Goal: Navigation & Orientation: Find specific page/section

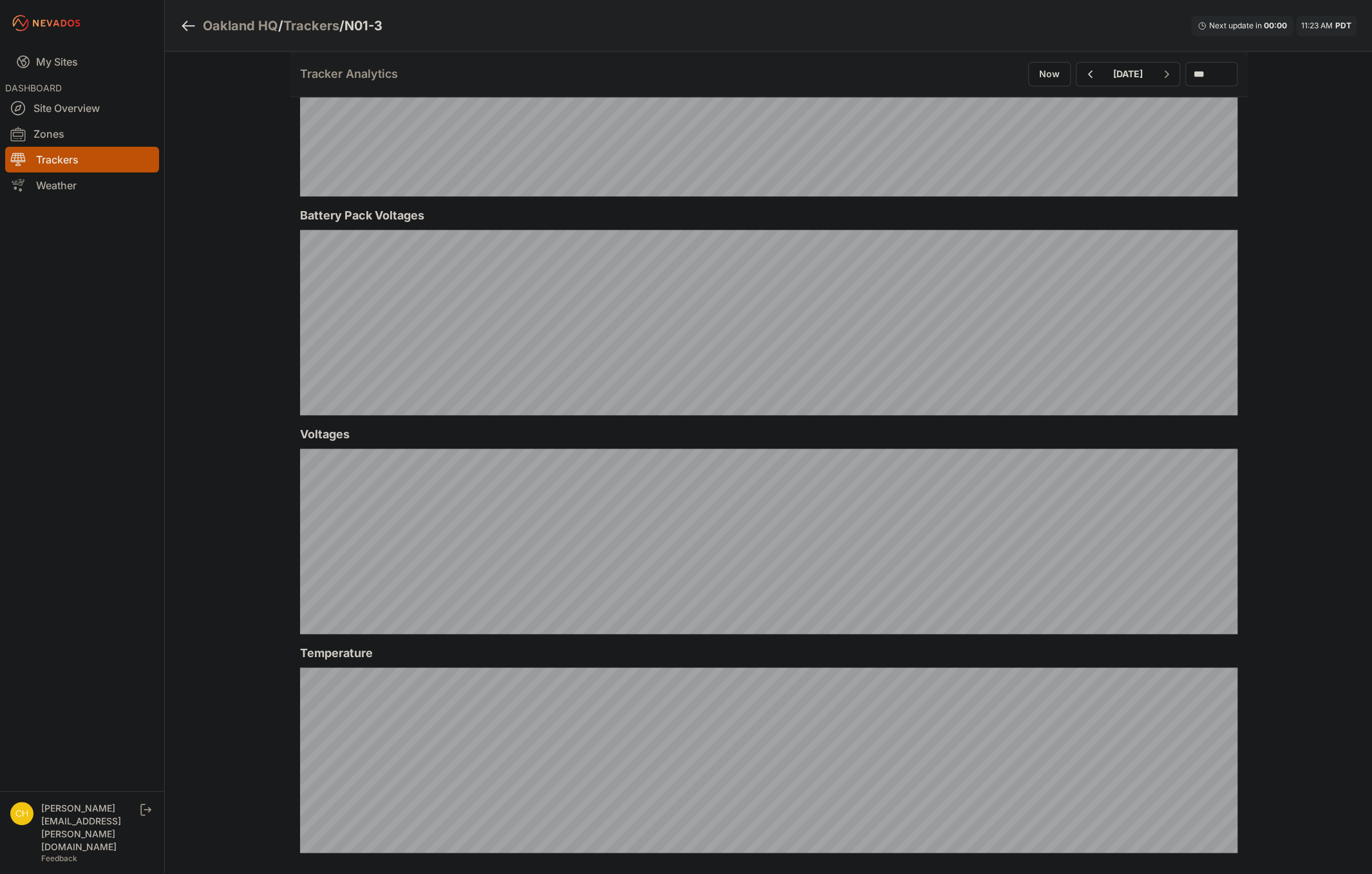
scroll to position [1094, 0]
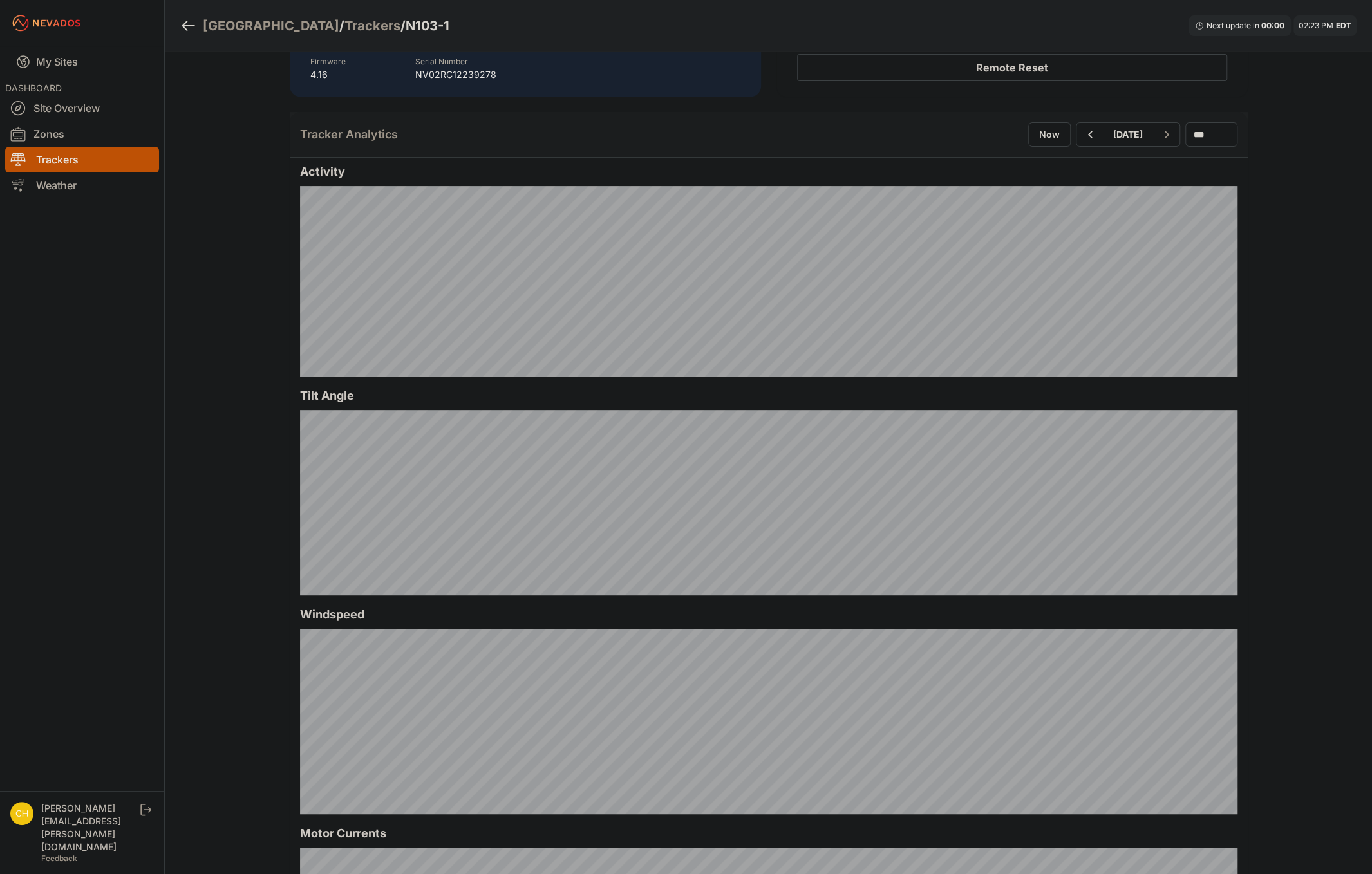
scroll to position [258, 0]
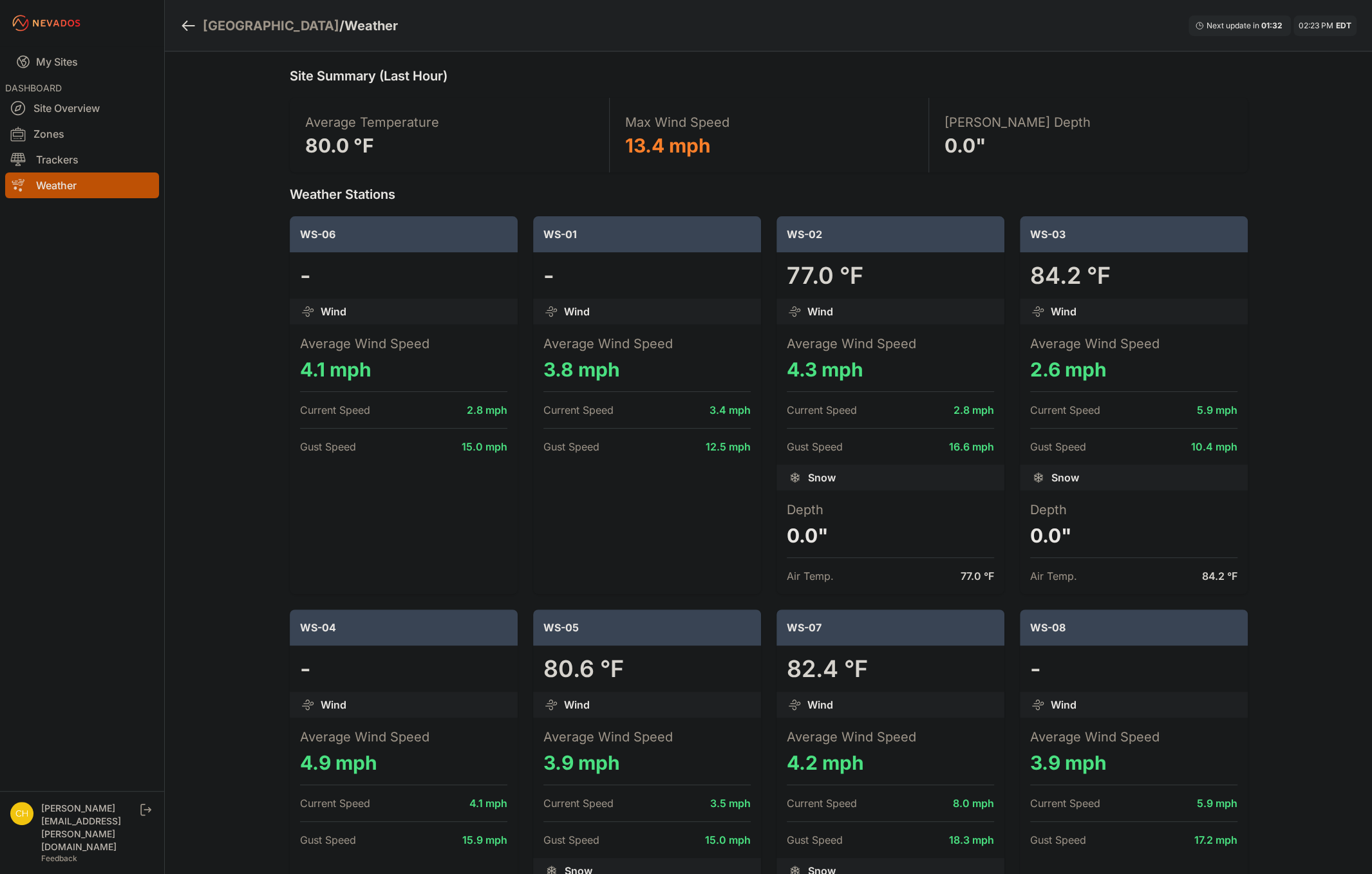
click at [53, 185] on link "Weather" at bounding box center [82, 184] width 154 height 25
drag, startPoint x: 53, startPoint y: 185, endPoint x: 72, endPoint y: 104, distance: 83.2
click at [71, 107] on div "DASHBOARD Site Overview Zones Trackers Weather" at bounding box center [82, 138] width 154 height 118
click at [72, 104] on link "Site Overview" at bounding box center [82, 108] width 154 height 25
click at [68, 111] on link "Site Overview" at bounding box center [82, 108] width 154 height 25
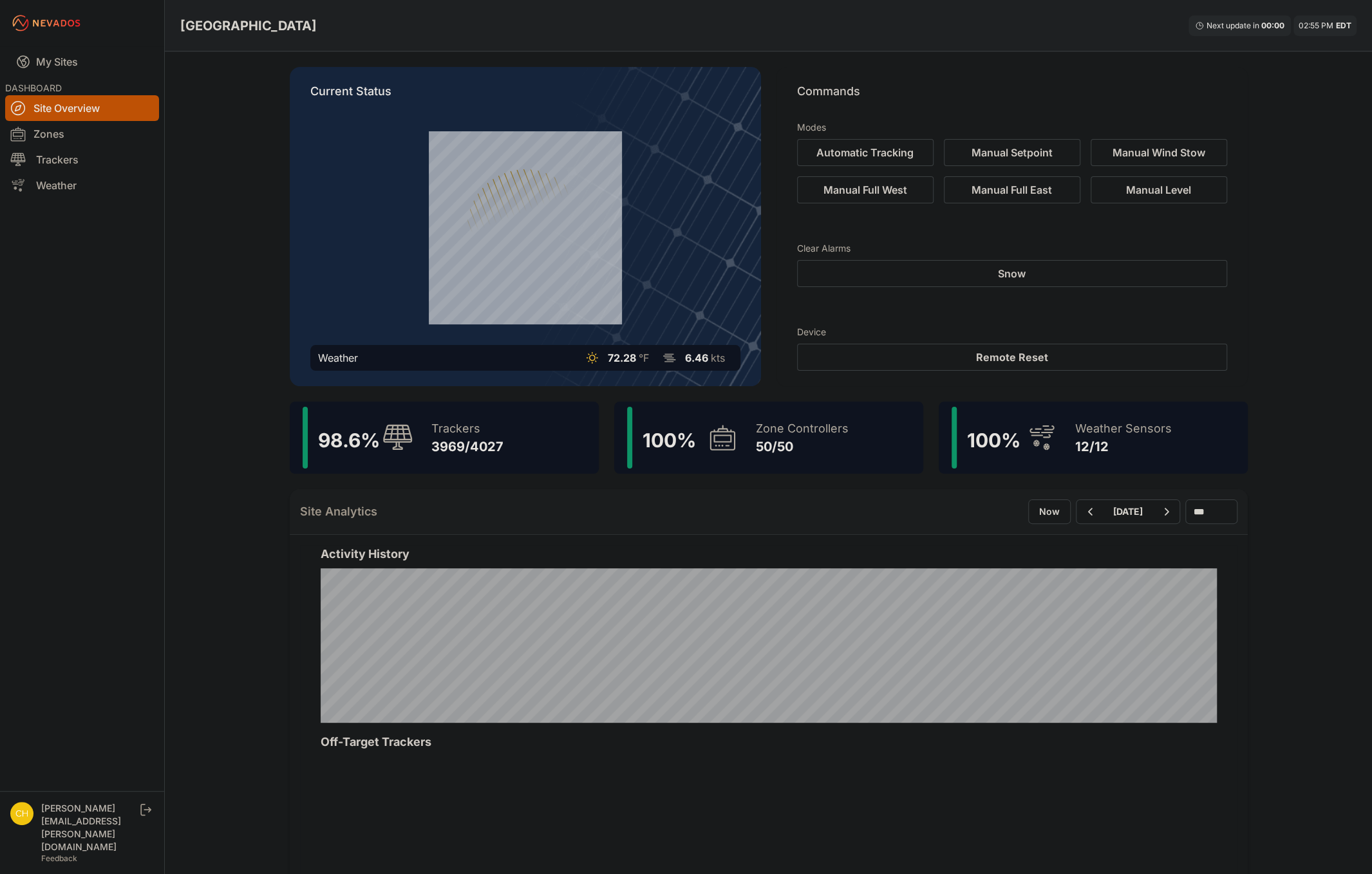
click at [1217, 129] on div "Modes" at bounding box center [1013, 125] width 430 height 28
